Goal: Task Accomplishment & Management: Manage account settings

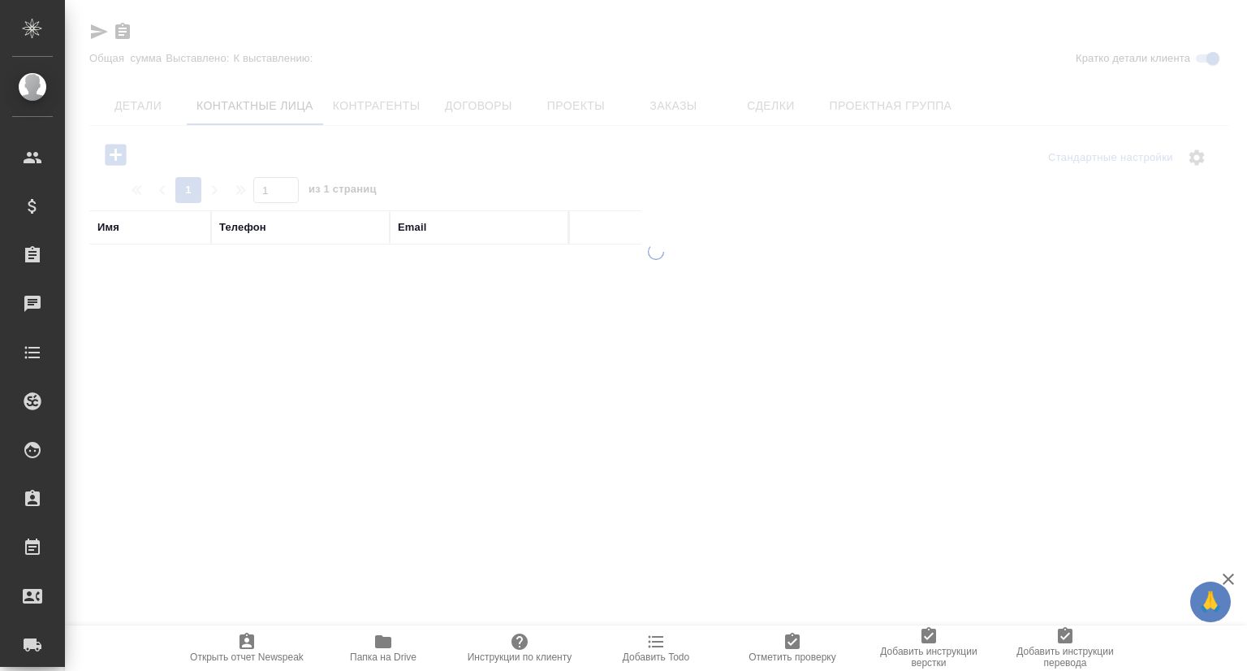
select select "RU"
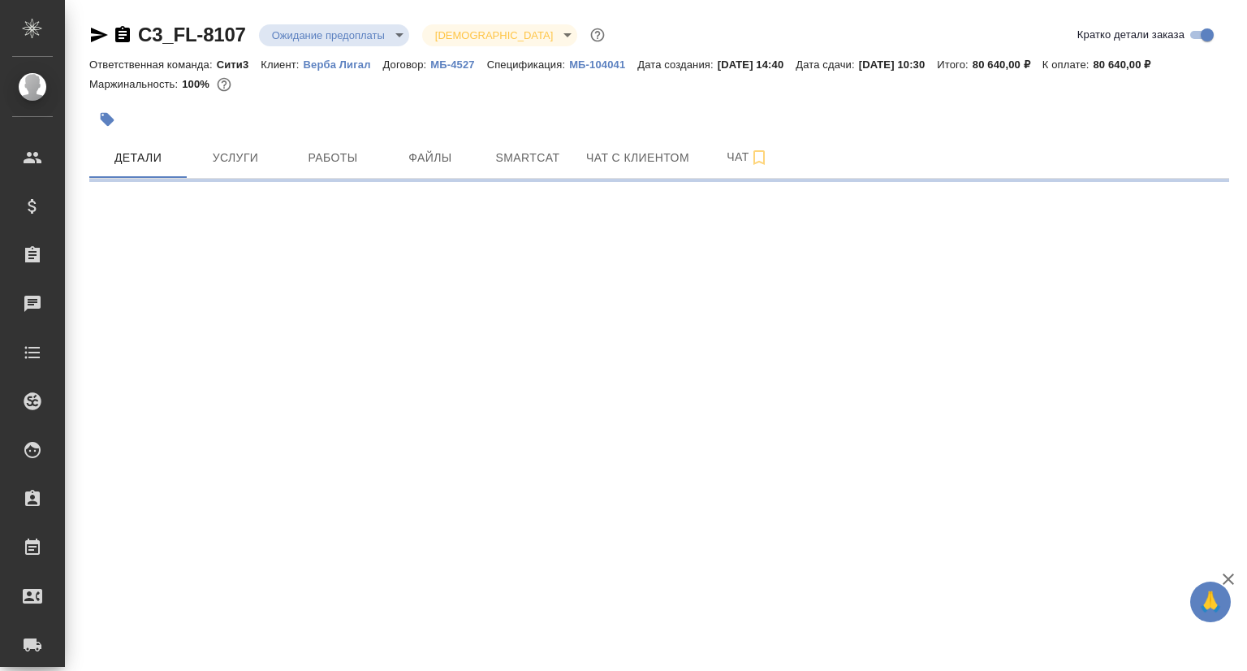
select select "RU"
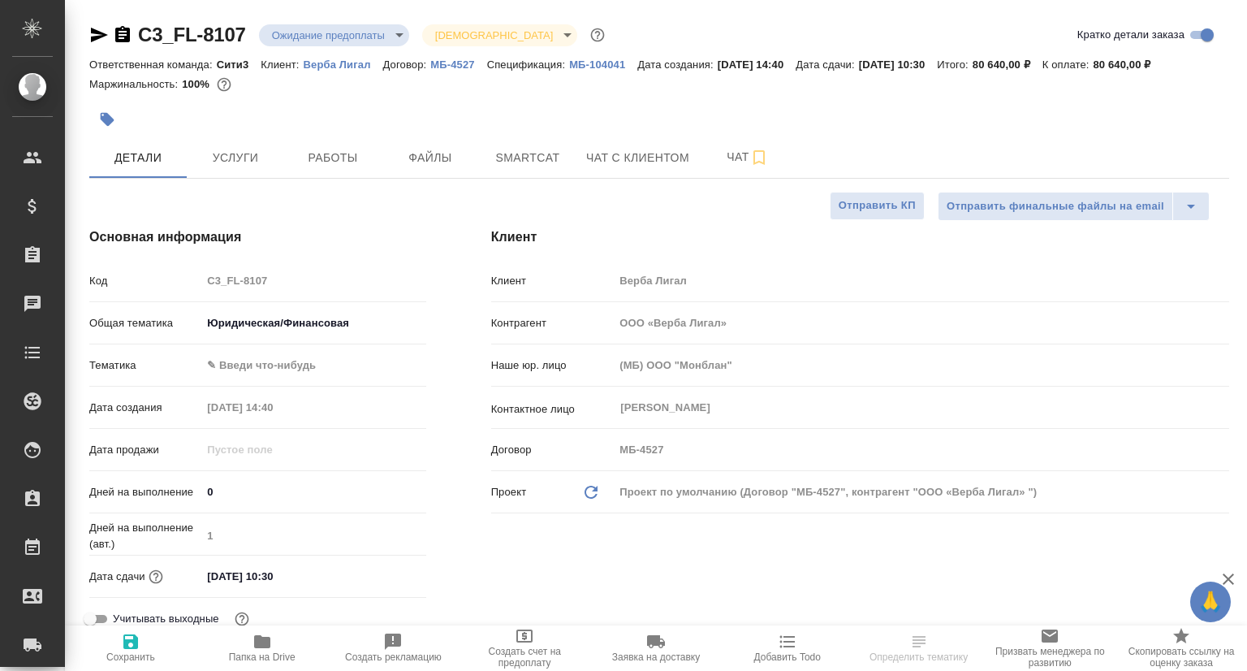
type textarea "x"
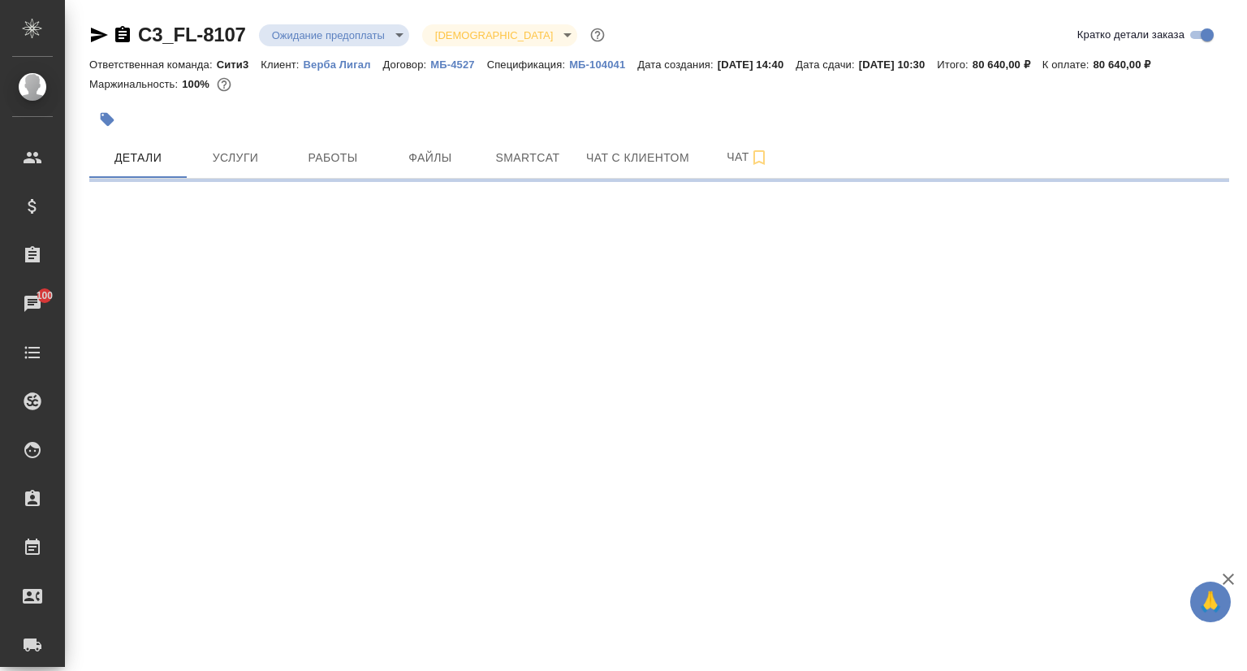
select select "RU"
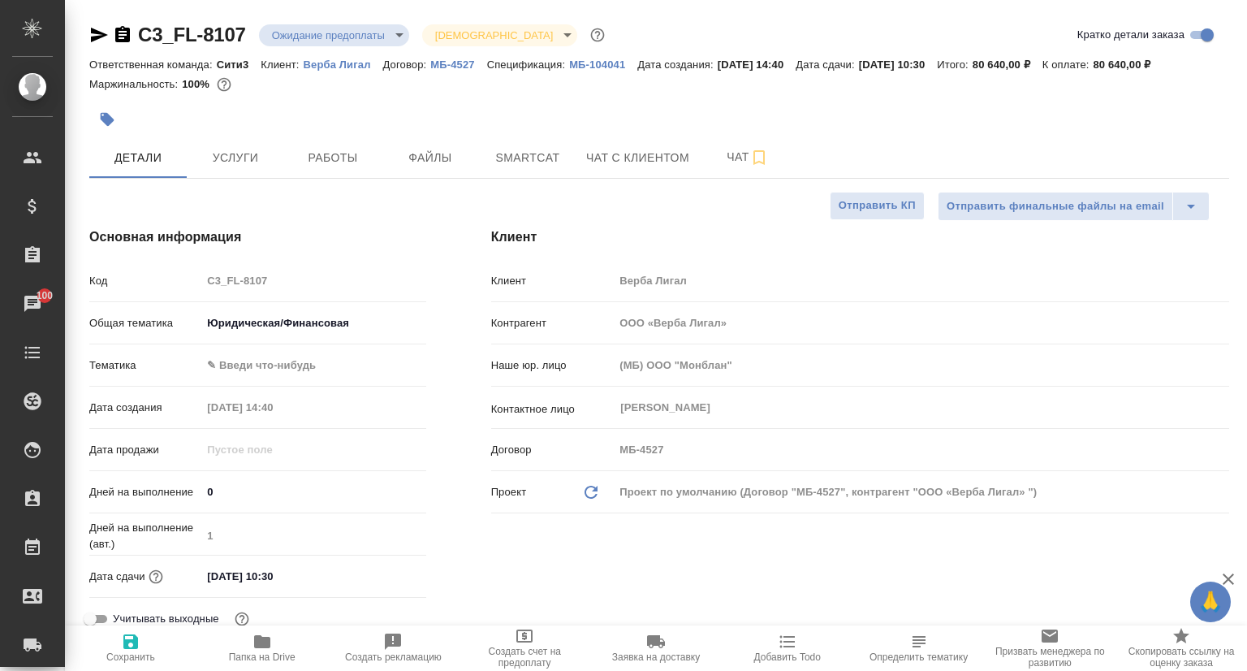
type textarea "x"
